Goal: Check status: Check status

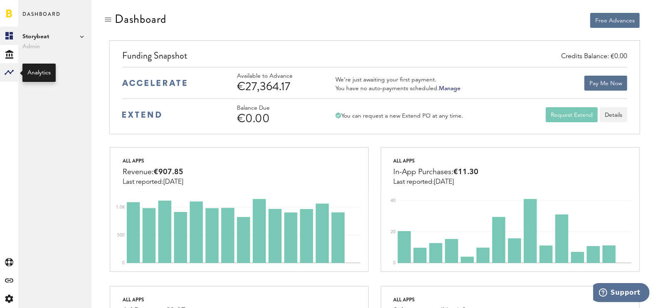
click at [4, 75] on div at bounding box center [9, 72] width 18 height 18
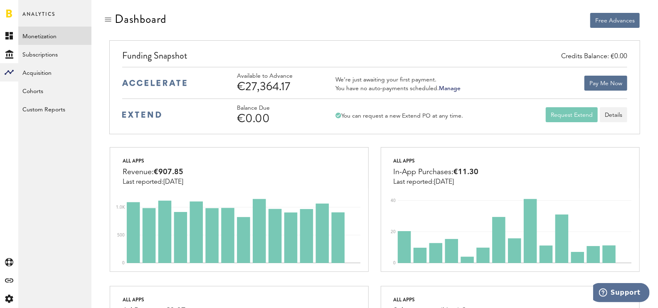
click at [85, 33] on link "Monetization" at bounding box center [54, 36] width 73 height 18
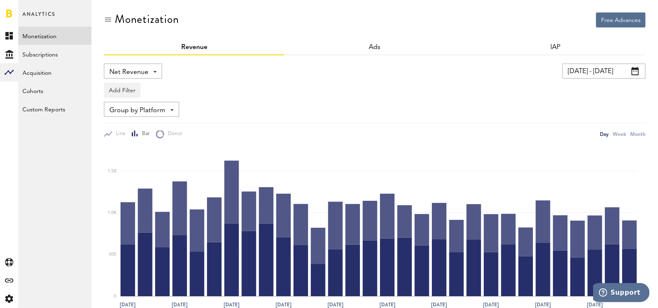
click at [594, 70] on input "[DATE] - [DATE]" at bounding box center [603, 71] width 83 height 15
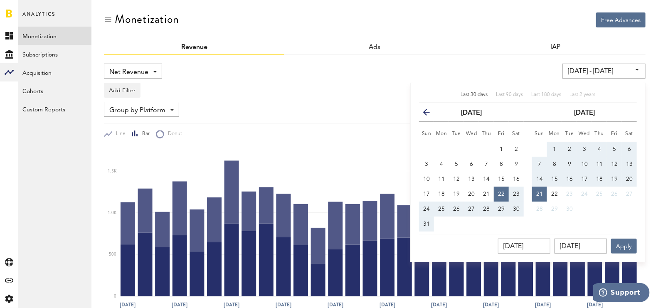
click at [556, 146] on button "1" at bounding box center [554, 149] width 15 height 15
type input "[DATE] - [DATE]"
type input "[DATE]"
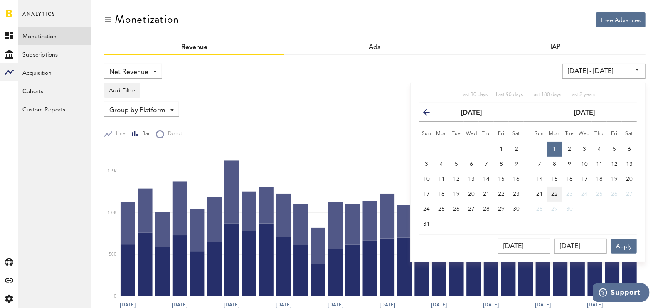
click at [556, 195] on span "22" at bounding box center [554, 194] width 7 height 6
type input "[DATE] - [DATE]"
type input "[DATE]"
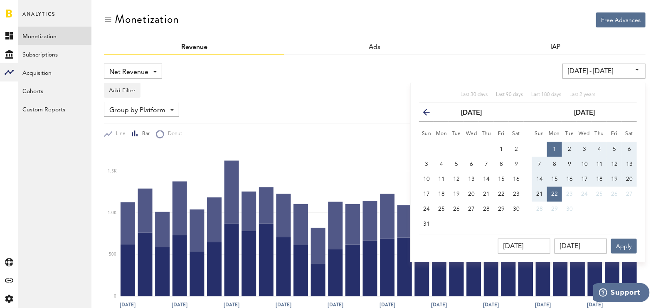
click at [621, 236] on div "[DATE] [DATE] Apply" at bounding box center [528, 244] width 218 height 19
click at [621, 241] on button "Apply" at bounding box center [624, 245] width 26 height 15
